Goal: Task Accomplishment & Management: Manage account settings

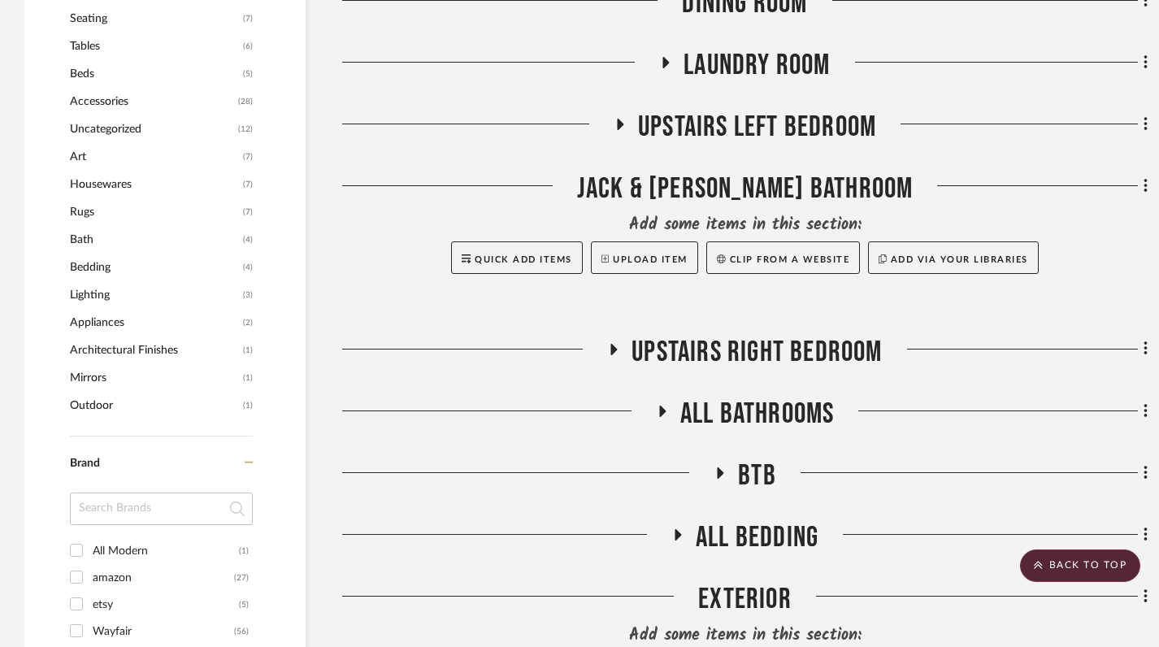
scroll to position [1004, 0]
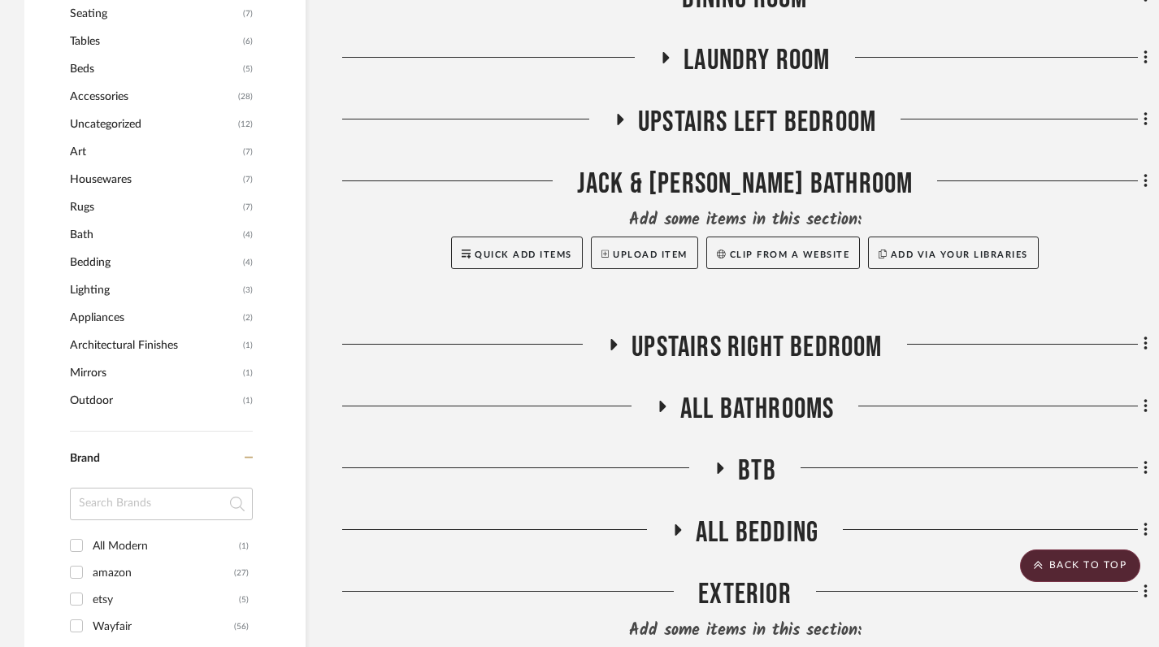
click at [619, 338] on icon at bounding box center [614, 344] width 20 height 12
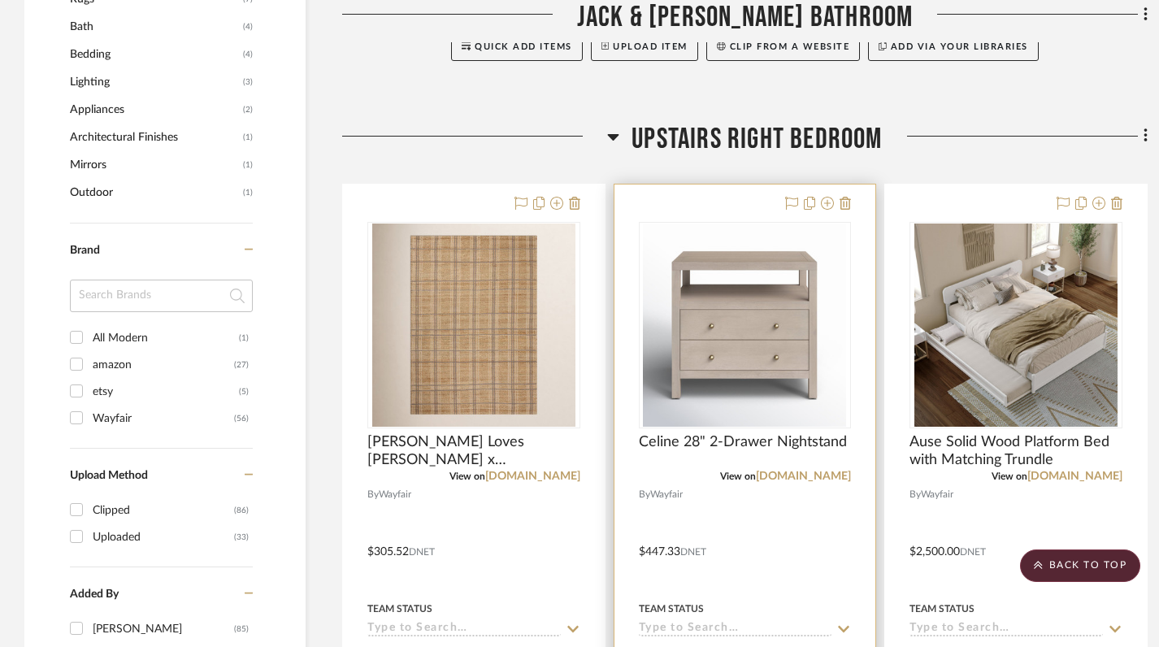
scroll to position [1199, 0]
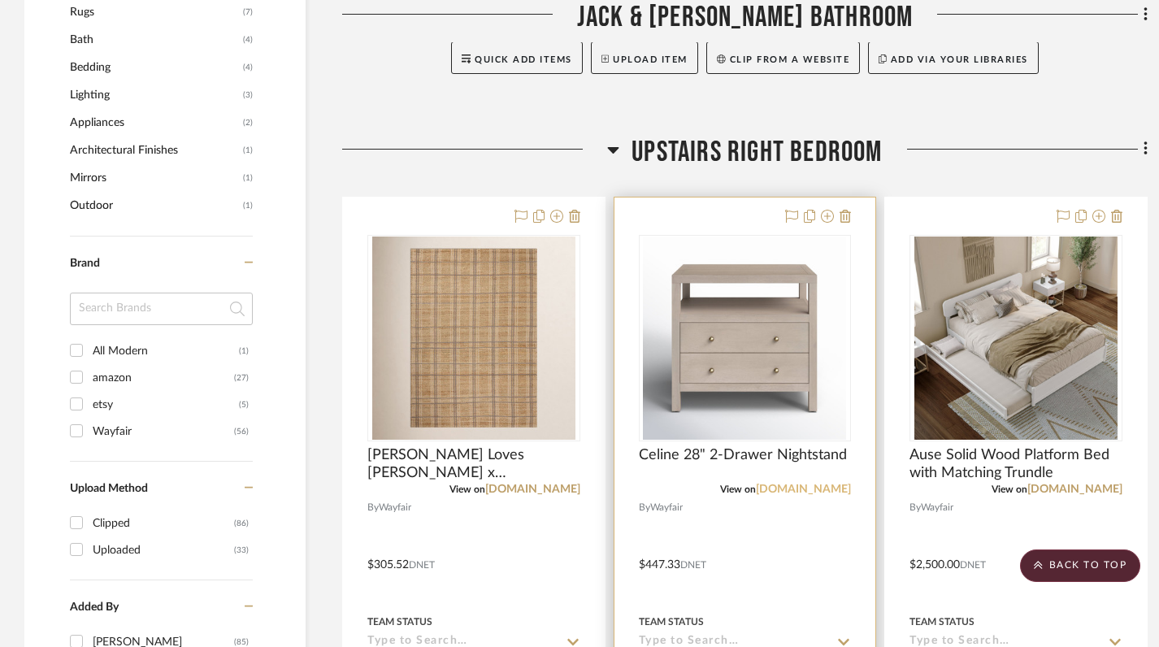
click at [806, 484] on link "[DOMAIN_NAME]" at bounding box center [803, 489] width 95 height 11
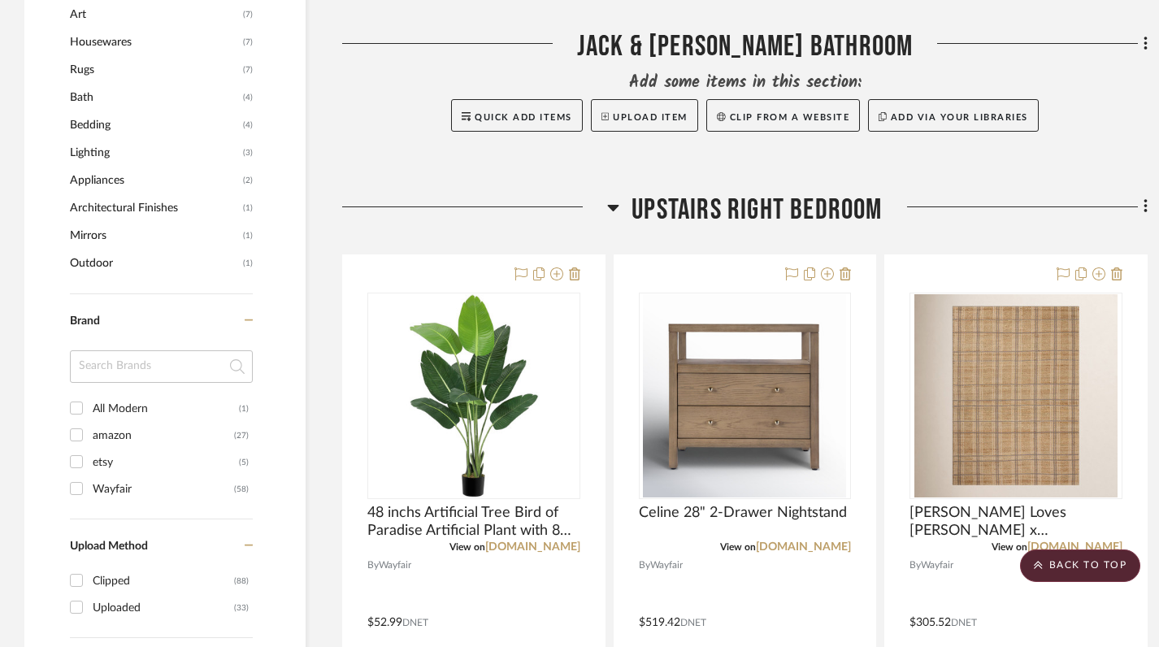
scroll to position [1144, 0]
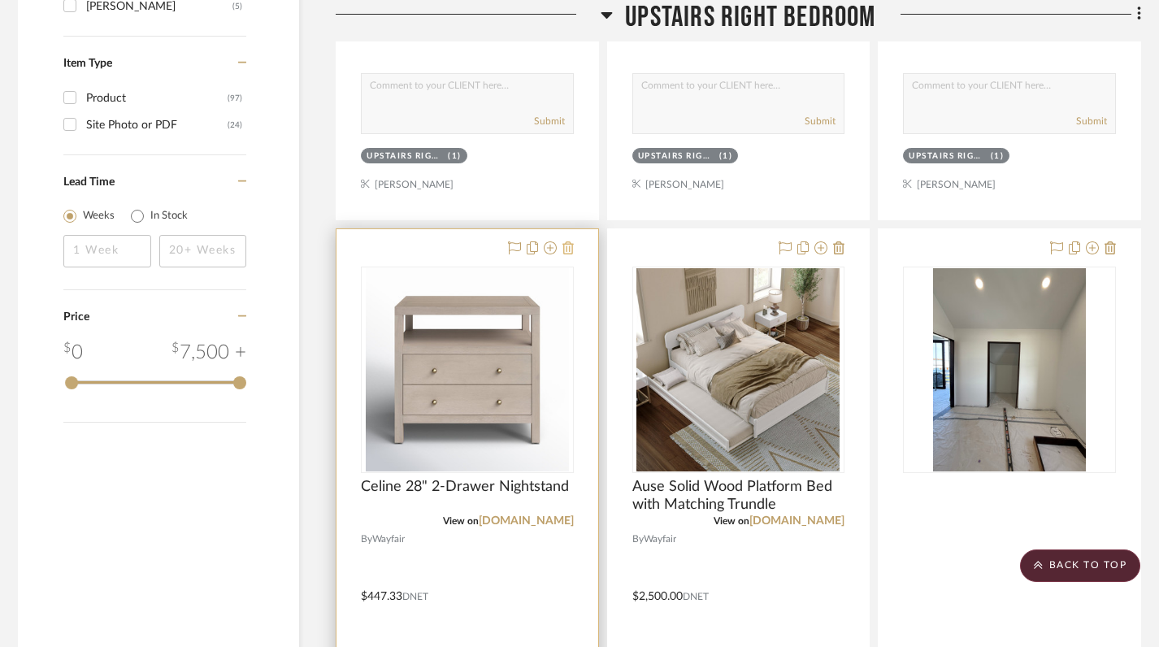
click at [567, 241] on icon at bounding box center [568, 247] width 11 height 13
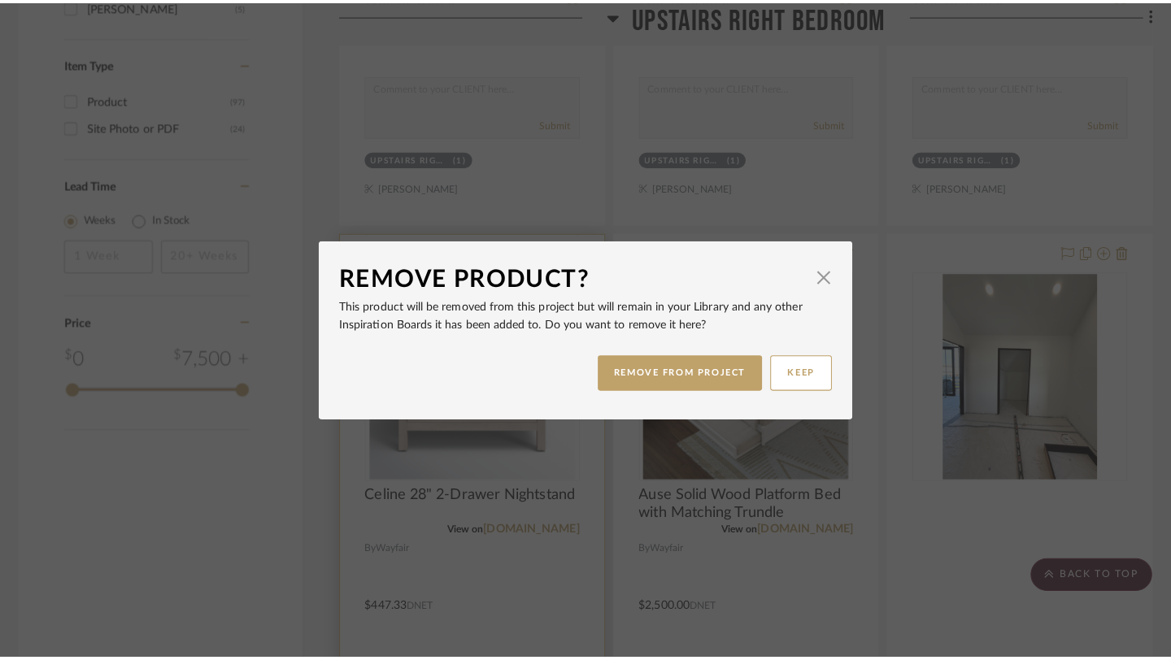
scroll to position [0, 0]
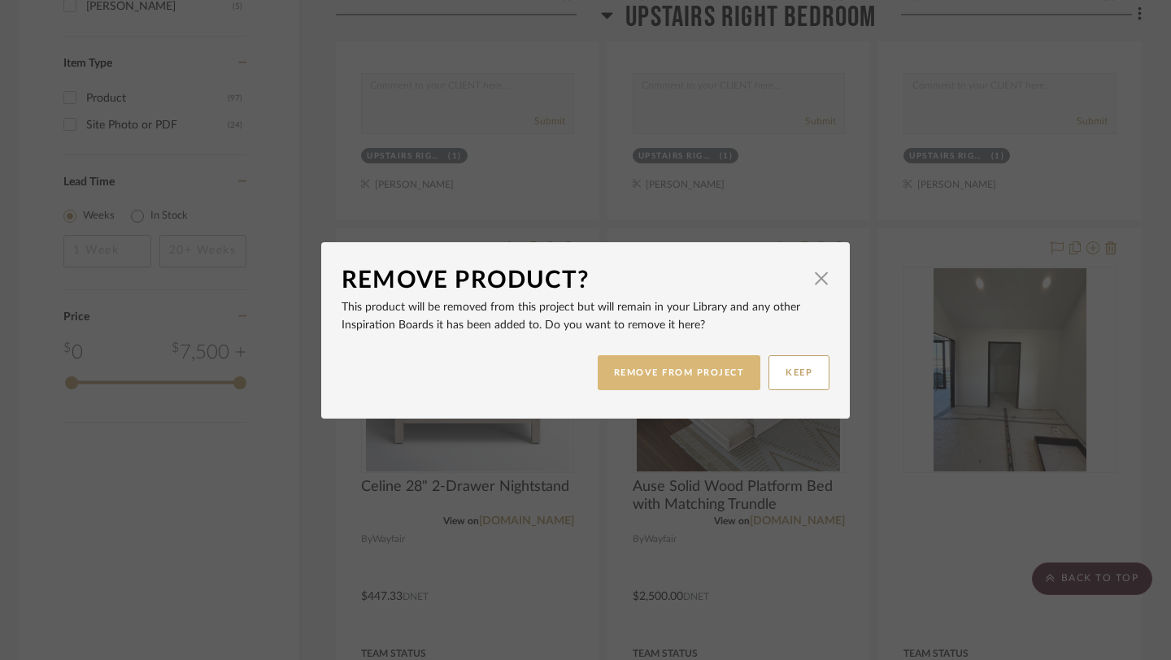
click at [690, 385] on button "REMOVE FROM PROJECT" at bounding box center [678, 372] width 163 height 35
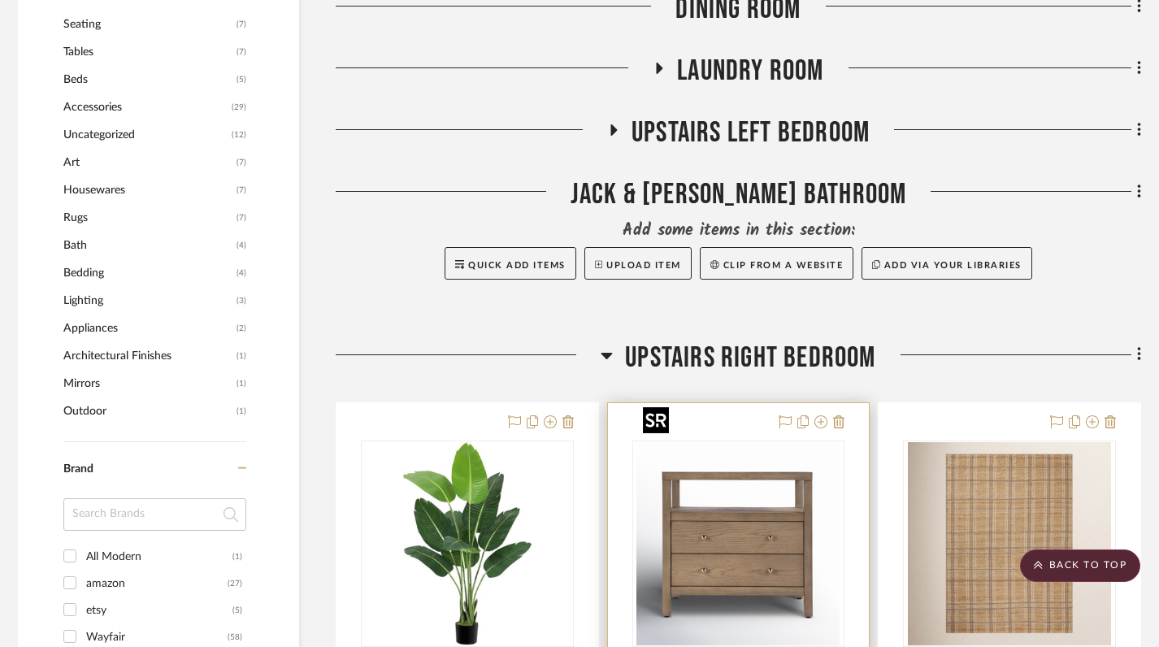
scroll to position [993, 7]
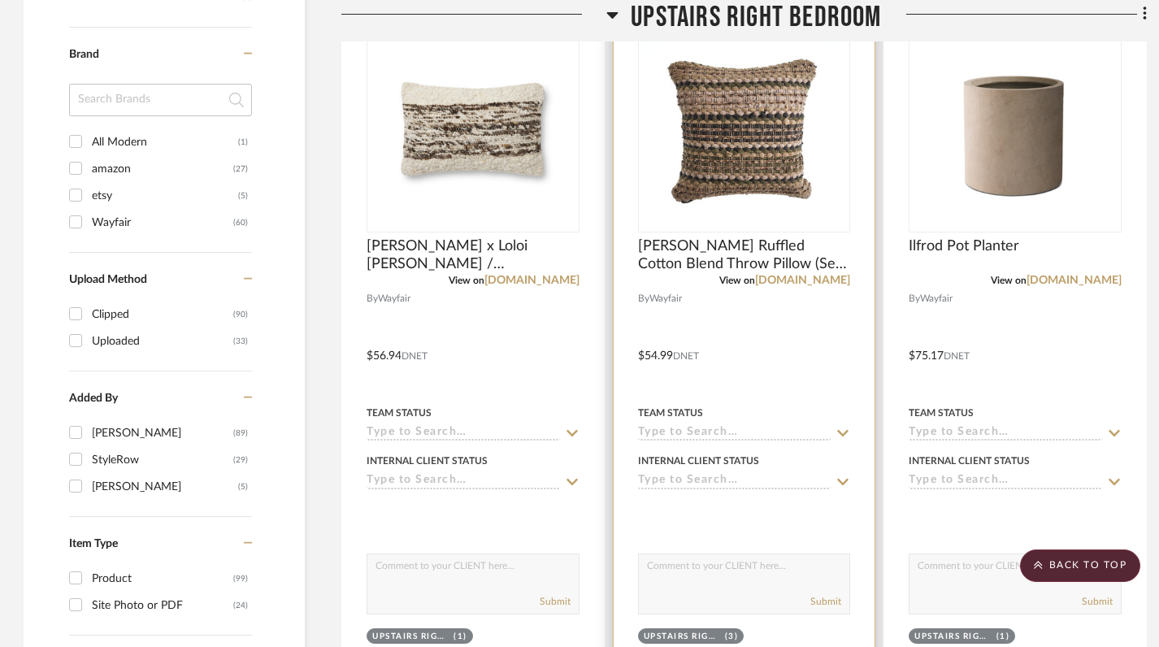
scroll to position [1371, 1]
